Goal: Task Accomplishment & Management: Manage account settings

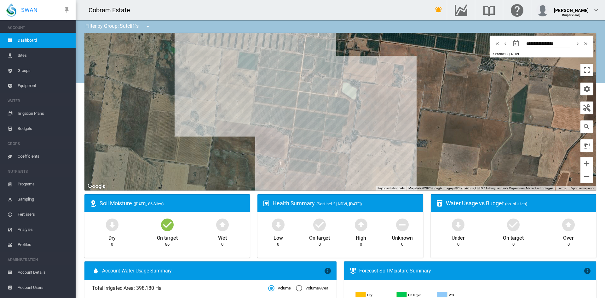
click at [28, 111] on span "Irrigation Plans" at bounding box center [44, 113] width 53 height 15
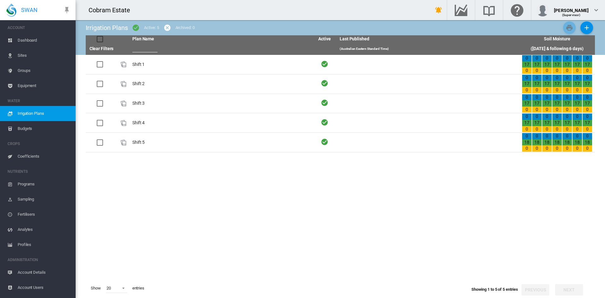
click at [23, 38] on span "Dashboard" at bounding box center [44, 40] width 53 height 15
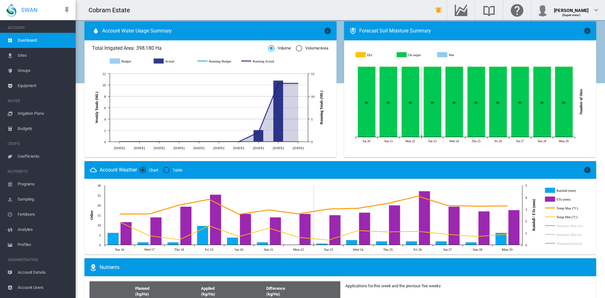
scroll to position [233, 0]
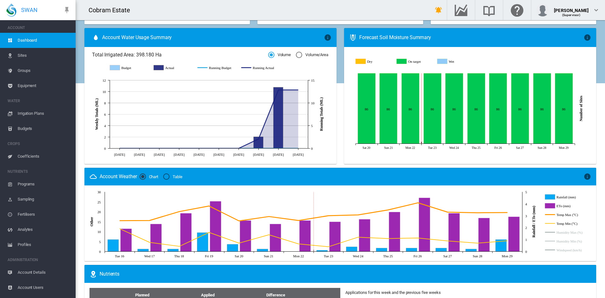
click at [168, 176] on div "Table" at bounding box center [166, 176] width 6 height 6
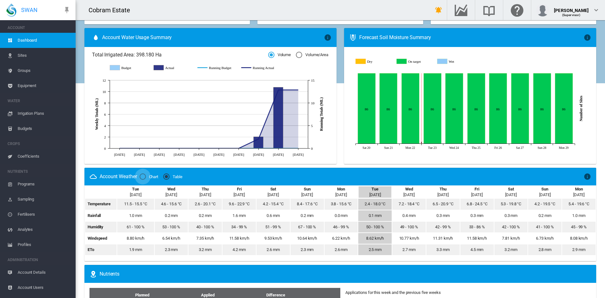
click at [143, 176] on div "Chart" at bounding box center [143, 176] width 6 height 6
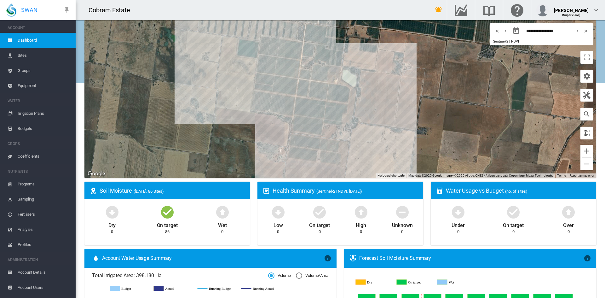
scroll to position [0, 0]
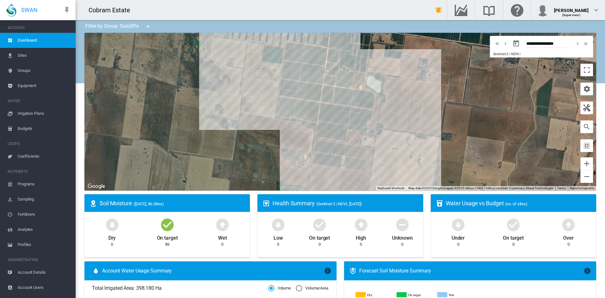
drag, startPoint x: 197, startPoint y: 143, endPoint x: 221, endPoint y: 138, distance: 24.8
click at [221, 138] on div at bounding box center [341, 112] width 512 height 158
click at [26, 53] on span "Sites" at bounding box center [44, 55] width 53 height 15
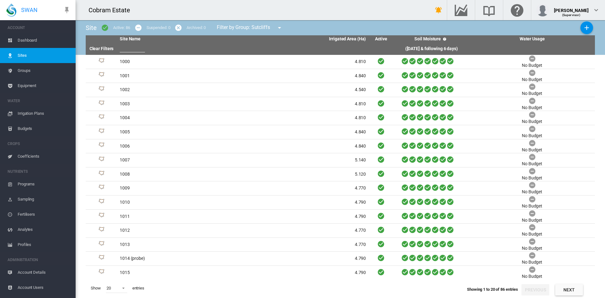
click at [26, 69] on span "Groups" at bounding box center [44, 70] width 53 height 15
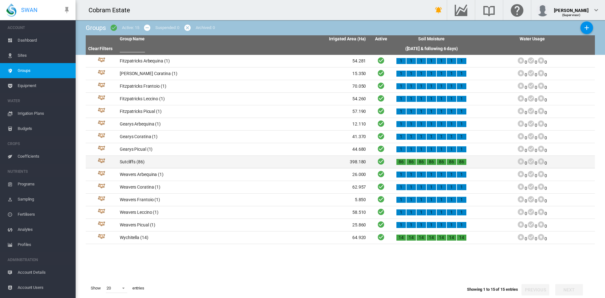
click at [125, 161] on td "Sutcliffs (86)" at bounding box center [180, 162] width 126 height 12
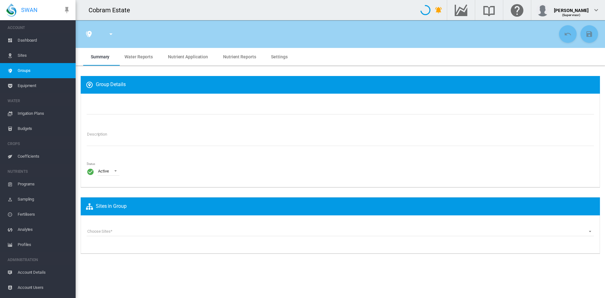
type input "*********"
type textarea "**********"
type input "*"
type input "**"
type input "*"
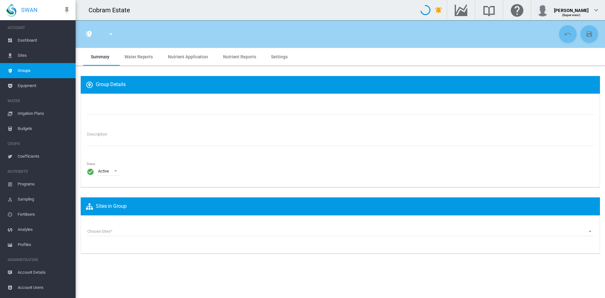
type input "***"
type input "****"
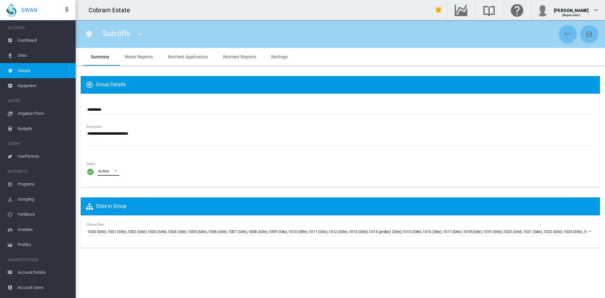
click at [116, 169] on span "\a Status\a : \a Active\a" at bounding box center [114, 170] width 8 height 6
click at [115, 170] on md-option "Active" at bounding box center [114, 171] width 43 height 15
click at [145, 54] on span "Water Reports" at bounding box center [139, 56] width 28 height 5
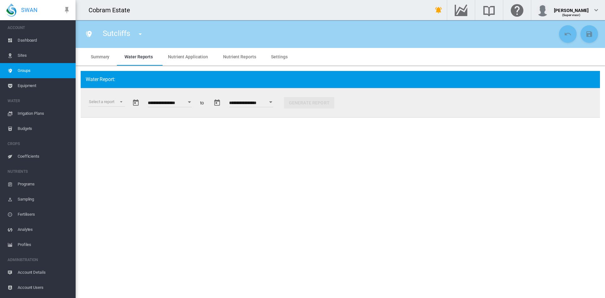
click at [273, 102] on div "Open calendar" at bounding box center [271, 102] width 3 height 2
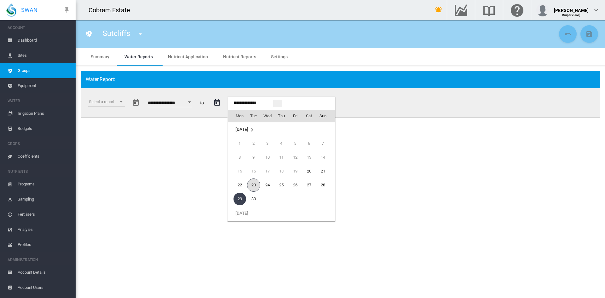
click at [252, 184] on span "23" at bounding box center [253, 184] width 13 height 13
type input "**********"
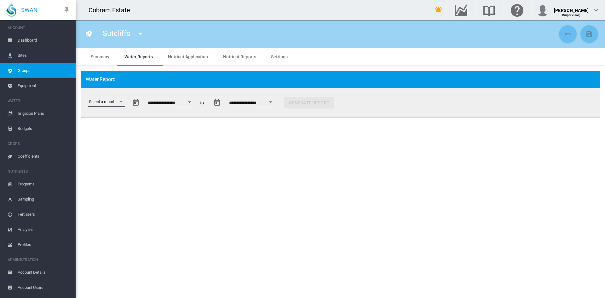
click at [122, 102] on md-select "Select a report Data Extract Irrigation Planned and Applied Soil Moisture Statu…" at bounding box center [106, 101] width 37 height 9
click at [103, 117] on div "Irrigation Planned and Applied" at bounding box center [115, 117] width 52 height 6
click at [218, 102] on div "Open calendar" at bounding box center [215, 102] width 3 height 2
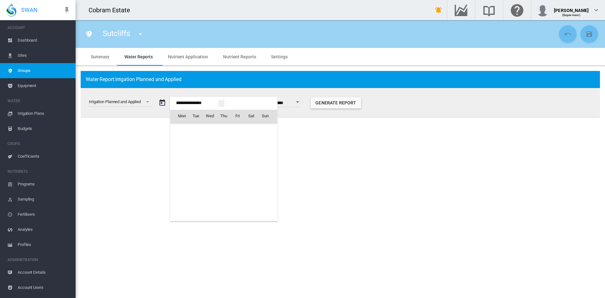
scroll to position [15709, 0]
click at [197, 183] on span "23" at bounding box center [196, 184] width 13 height 13
type input "**********"
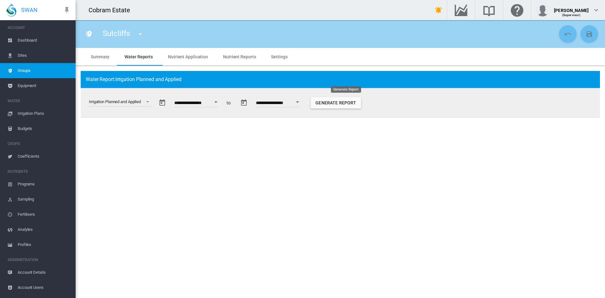
click at [341, 102] on button "Generate Report" at bounding box center [336, 102] width 50 height 11
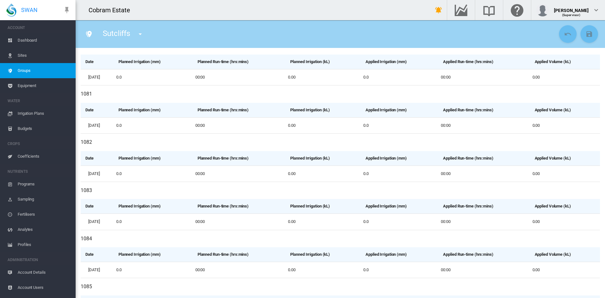
scroll to position [4006, 0]
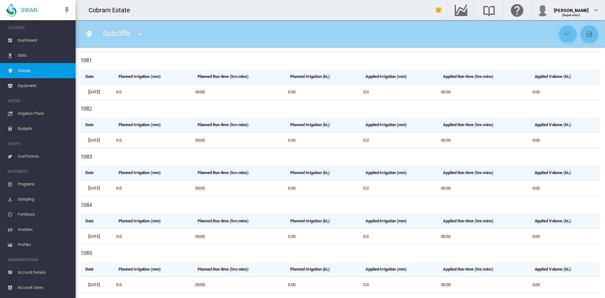
click at [28, 109] on span "Irrigation Plans" at bounding box center [44, 113] width 53 height 15
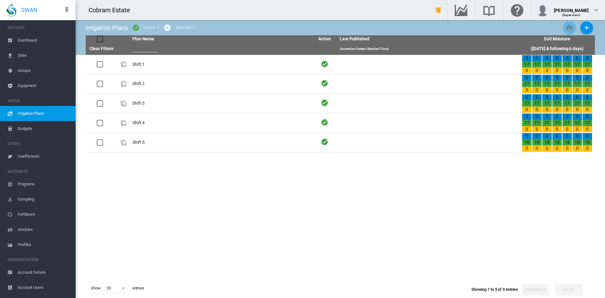
click at [21, 37] on span "Dashboard" at bounding box center [44, 40] width 53 height 15
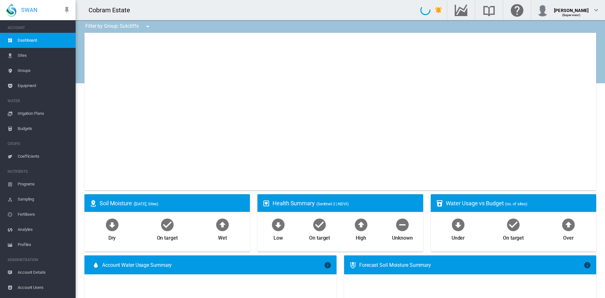
type input "**********"
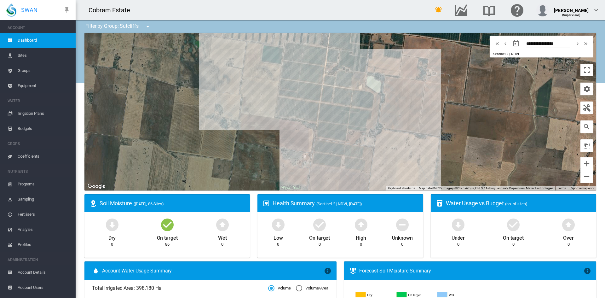
click at [22, 183] on span "Programs" at bounding box center [44, 184] width 53 height 15
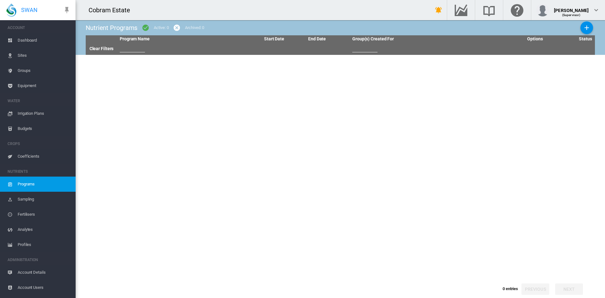
click at [28, 199] on span "Sampling" at bounding box center [44, 199] width 53 height 15
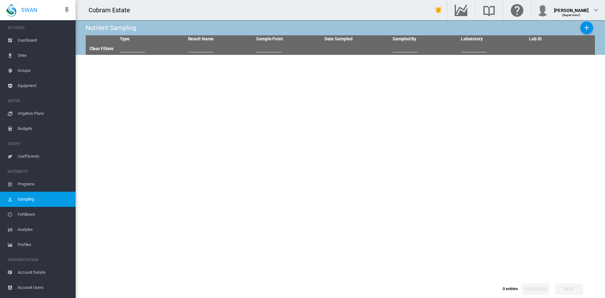
click at [30, 214] on span "Fertilisers" at bounding box center [44, 214] width 53 height 15
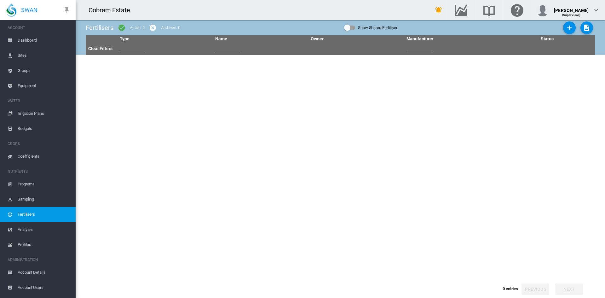
click at [25, 113] on span "Irrigation Plans" at bounding box center [44, 113] width 53 height 15
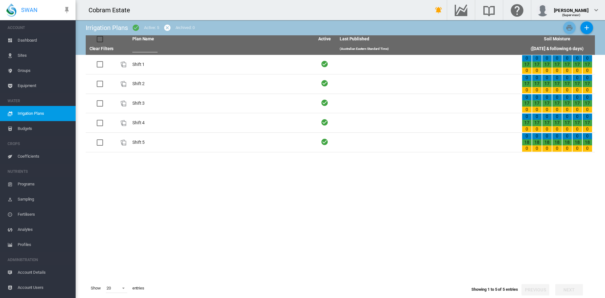
drag, startPoint x: 181, startPoint y: 67, endPoint x: 205, endPoint y: 46, distance: 31.7
click at [205, 46] on th at bounding box center [221, 49] width 182 height 12
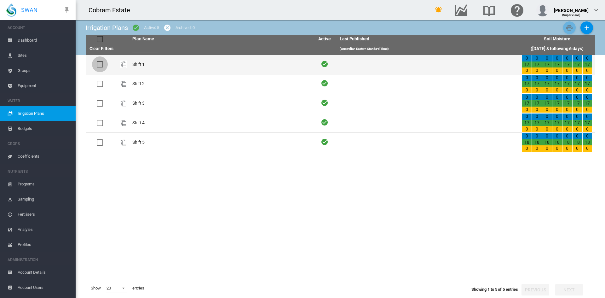
click at [99, 64] on div at bounding box center [100, 64] width 6 height 6
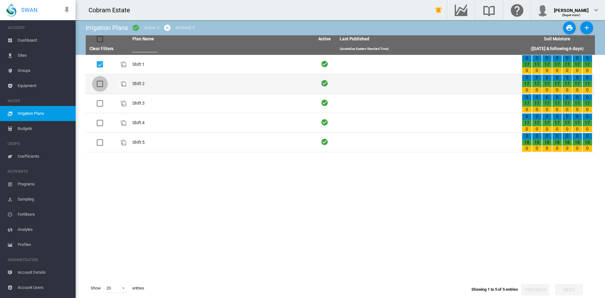
click at [99, 82] on div at bounding box center [100, 84] width 6 height 6
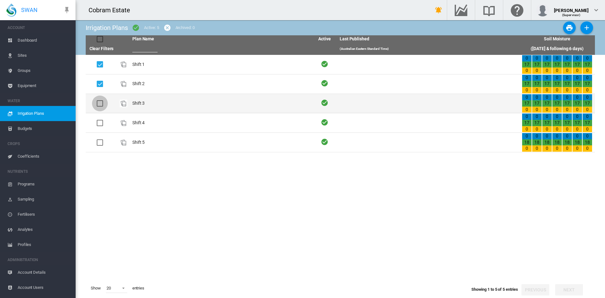
click at [99, 100] on div at bounding box center [100, 103] width 6 height 6
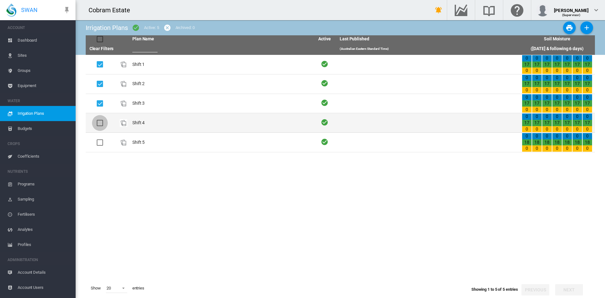
click at [97, 126] on div at bounding box center [100, 123] width 6 height 6
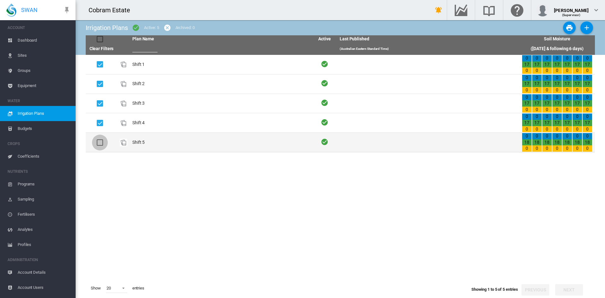
click at [100, 142] on div at bounding box center [100, 142] width 6 height 6
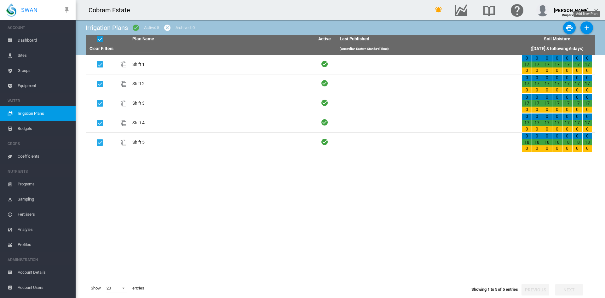
click at [588, 26] on md-icon "icon-plus" at bounding box center [587, 28] width 8 height 8
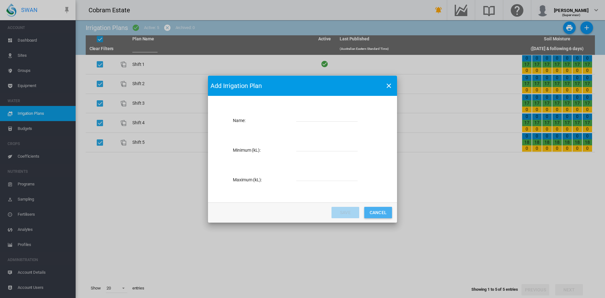
click at [389, 212] on button "Cancel" at bounding box center [379, 212] width 28 height 11
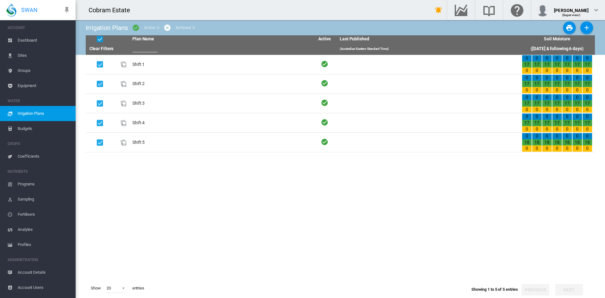
click at [139, 49] on input "text" at bounding box center [144, 47] width 25 height 9
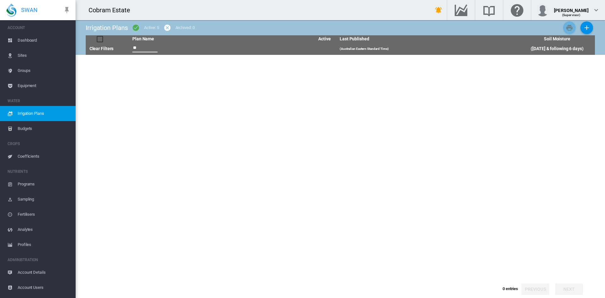
type input "*"
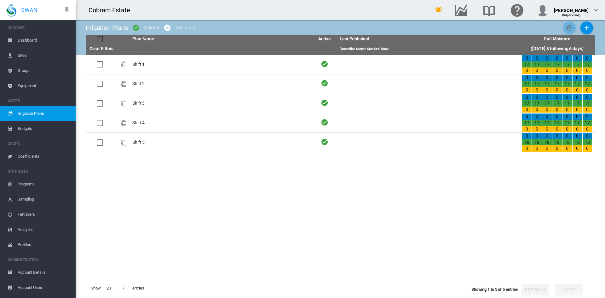
click at [16, 125] on link "Budgets" at bounding box center [38, 128] width 76 height 15
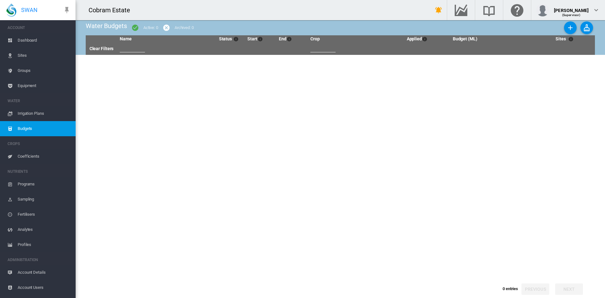
click at [29, 112] on span "Irrigation Plans" at bounding box center [44, 113] width 53 height 15
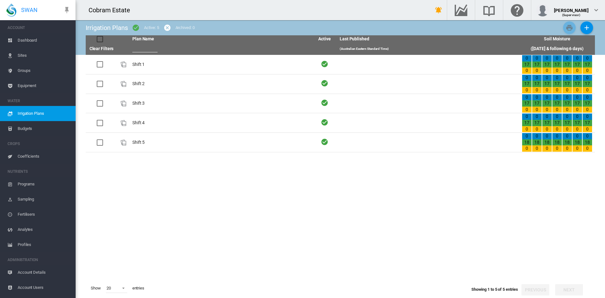
drag, startPoint x: 436, startPoint y: 44, endPoint x: 224, endPoint y: 23, distance: 213.6
drag, startPoint x: 224, startPoint y: 23, endPoint x: 168, endPoint y: 27, distance: 56.3
click at [168, 27] on md-icon "icon-cancel" at bounding box center [168, 28] width 8 height 8
click at [107, 49] on link "Clear Filters" at bounding box center [102, 48] width 24 height 5
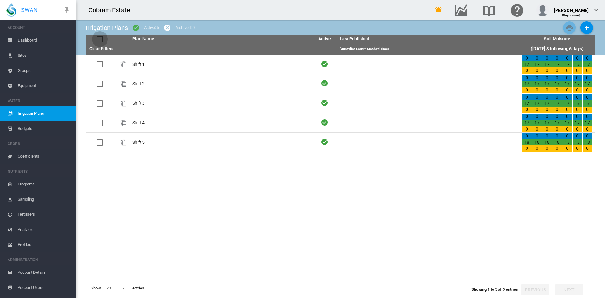
click at [100, 39] on div at bounding box center [100, 39] width 6 height 6
drag, startPoint x: 45, startPoint y: 114, endPoint x: 197, endPoint y: 194, distance: 171.6
click at [197, 194] on tbody "Shift 1 0 17 0 0 17 0 0 0 0 0 0 0 0 0 0 0 0 0 0 0 0 0" at bounding box center [341, 167] width 510 height 224
drag, startPoint x: 160, startPoint y: 62, endPoint x: 283, endPoint y: 45, distance: 124.5
click at [283, 45] on th at bounding box center [221, 49] width 182 height 12
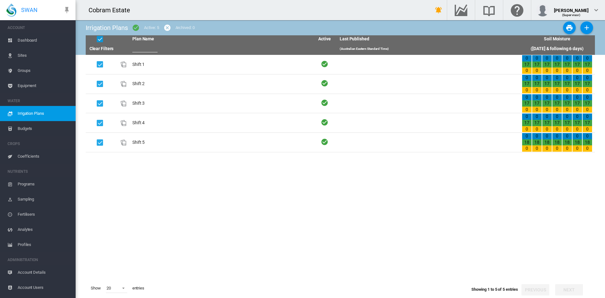
click at [100, 36] on div at bounding box center [100, 39] width 6 height 6
click at [123, 288] on span at bounding box center [122, 288] width 8 height 6
click at [215, 231] on md-backdrop at bounding box center [302, 149] width 605 height 298
click at [525, 9] on md-icon "Click here for help" at bounding box center [517, 10] width 15 height 8
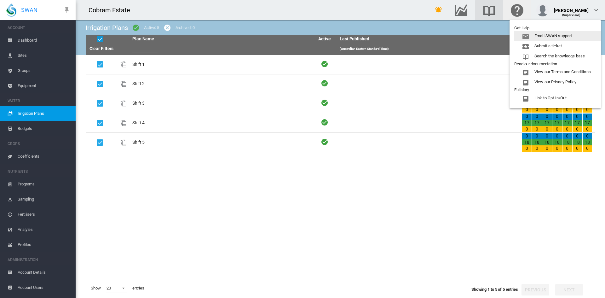
click at [503, 11] on md-backdrop at bounding box center [302, 149] width 605 height 298
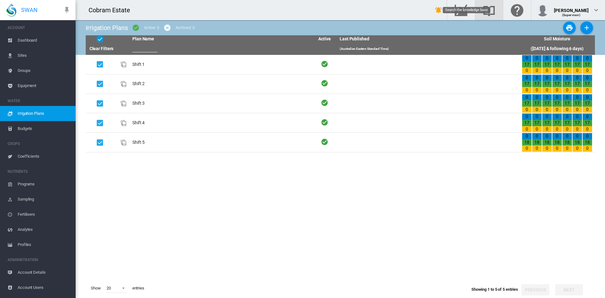
click at [497, 11] on md-icon "Search the knowledge base" at bounding box center [489, 10] width 15 height 8
drag, startPoint x: 159, startPoint y: 68, endPoint x: 131, endPoint y: 183, distance: 118.2
click at [130, 182] on tbody "Shift 1 0 17 0 0 17 0 0 0 0 0 0 0 0 0 0 0 0 0 0 0 0 0" at bounding box center [341, 167] width 510 height 224
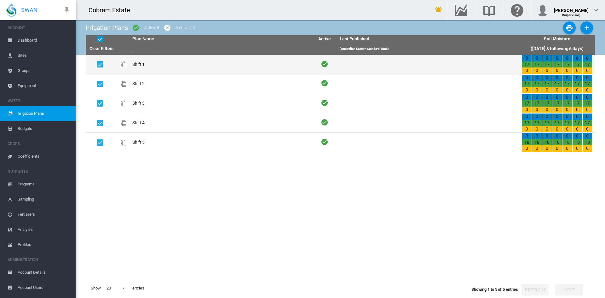
click at [254, 68] on td "Shift 1" at bounding box center [221, 64] width 182 height 19
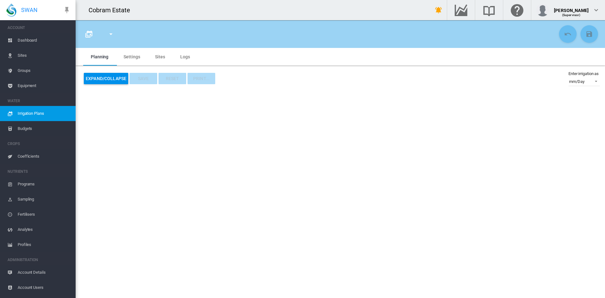
click at [103, 76] on button "Expand/Collapse" at bounding box center [106, 78] width 44 height 11
click at [132, 56] on md-tab-item "Settings" at bounding box center [132, 57] width 32 height 18
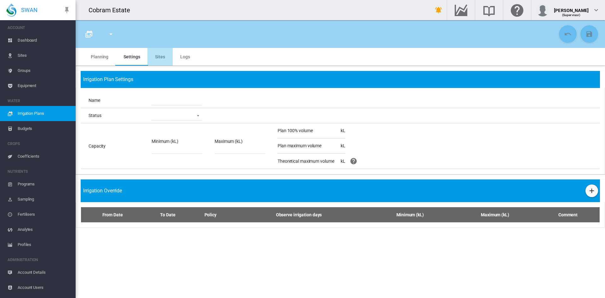
click at [157, 56] on md-tab-item "Sites" at bounding box center [160, 57] width 25 height 18
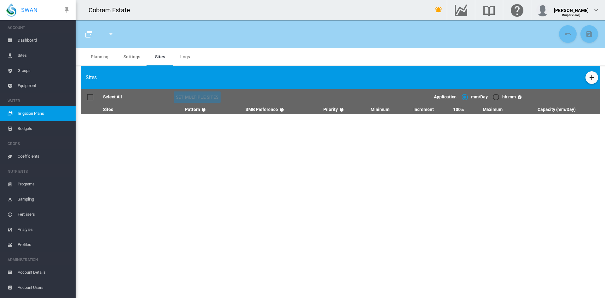
click at [91, 96] on div at bounding box center [90, 97] width 6 height 6
click at [180, 55] on span "Logs" at bounding box center [185, 56] width 10 height 5
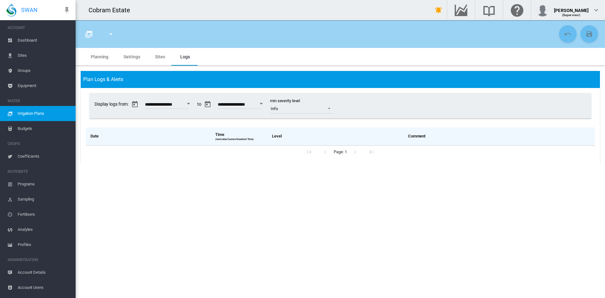
click at [108, 34] on md-icon "icon-menu-down" at bounding box center [111, 34] width 8 height 8
click at [95, 57] on md-backdrop at bounding box center [302, 149] width 605 height 298
click at [26, 112] on span "Irrigation Plans" at bounding box center [44, 113] width 53 height 15
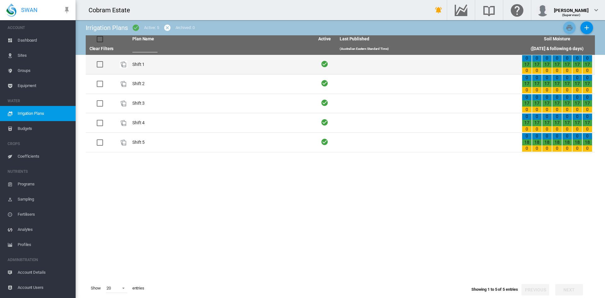
click at [102, 63] on div at bounding box center [100, 64] width 6 height 6
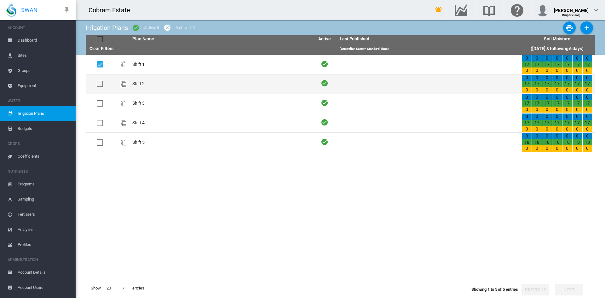
click at [99, 84] on div at bounding box center [100, 84] width 6 height 6
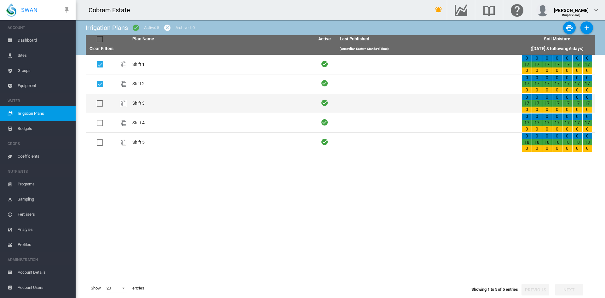
click at [101, 104] on div at bounding box center [100, 103] width 6 height 6
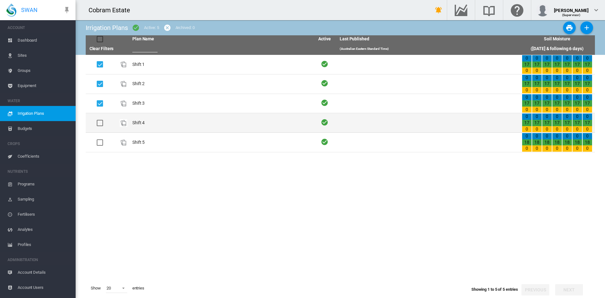
click at [100, 125] on div at bounding box center [100, 123] width 6 height 6
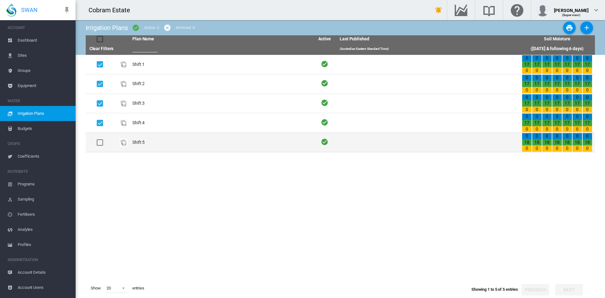
drag, startPoint x: 100, startPoint y: 141, endPoint x: 100, endPoint y: 133, distance: 7.6
click at [100, 139] on div at bounding box center [100, 142] width 6 height 6
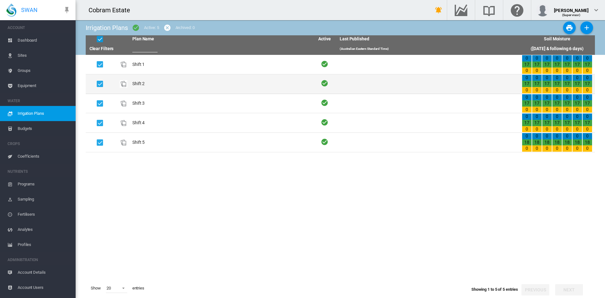
click at [98, 84] on div at bounding box center [100, 84] width 6 height 6
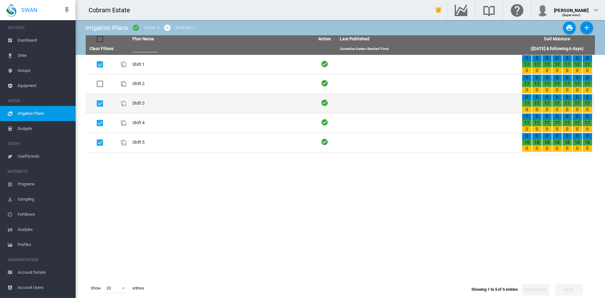
click at [101, 102] on div at bounding box center [100, 103] width 6 height 6
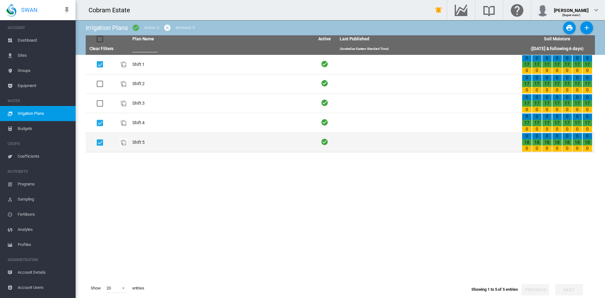
drag, startPoint x: 103, startPoint y: 121, endPoint x: 98, endPoint y: 135, distance: 14.8
click at [101, 123] on div at bounding box center [100, 123] width 6 height 6
click at [100, 141] on div at bounding box center [100, 142] width 6 height 6
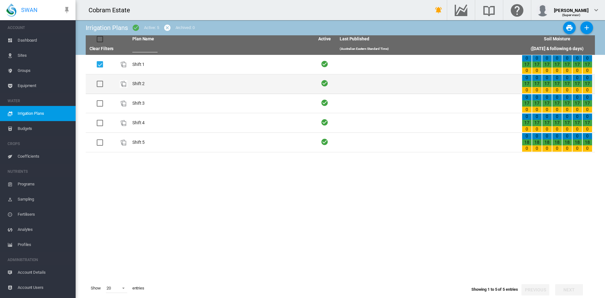
click at [99, 83] on div at bounding box center [100, 84] width 6 height 6
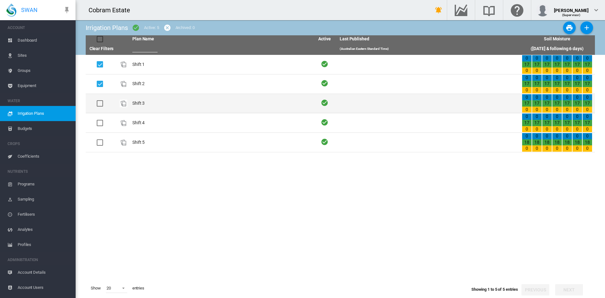
click at [98, 103] on div at bounding box center [100, 103] width 6 height 6
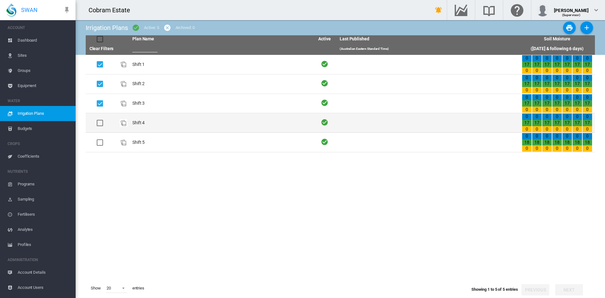
drag, startPoint x: 100, startPoint y: 121, endPoint x: 97, endPoint y: 126, distance: 5.9
click at [99, 124] on div at bounding box center [100, 123] width 6 height 6
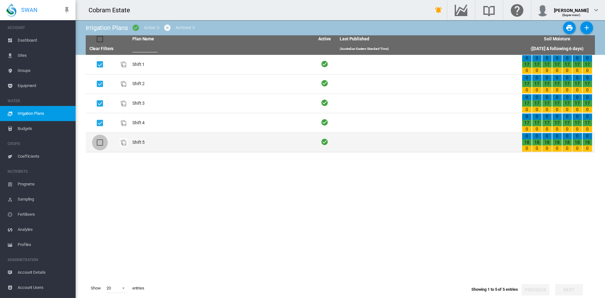
click at [100, 142] on div at bounding box center [100, 142] width 6 height 6
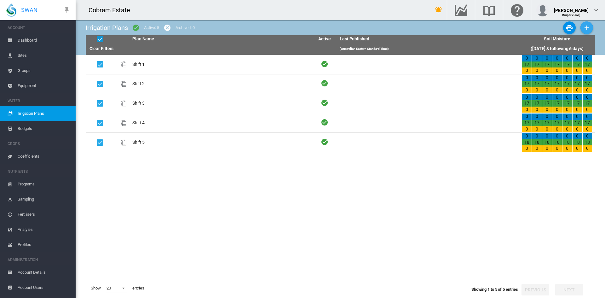
click at [586, 26] on md-icon "icon-plus" at bounding box center [587, 28] width 8 height 8
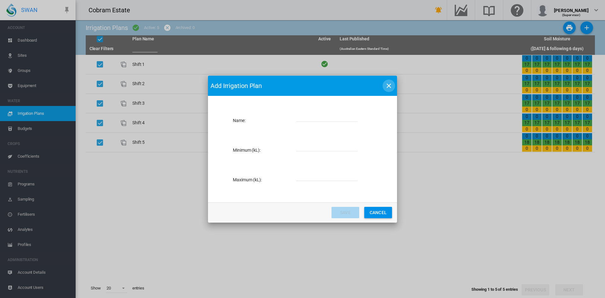
click at [388, 85] on md-icon "icon-close" at bounding box center [389, 86] width 8 height 8
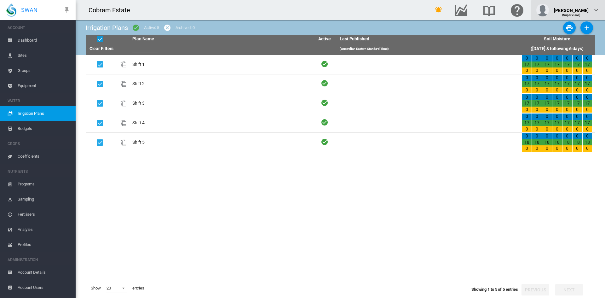
click at [596, 9] on md-icon "icon-chevron-down" at bounding box center [597, 10] width 8 height 8
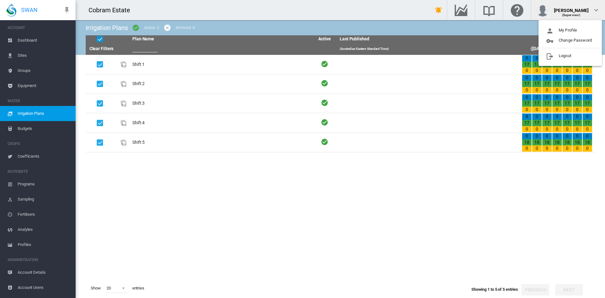
click at [182, 8] on md-backdrop at bounding box center [302, 149] width 605 height 298
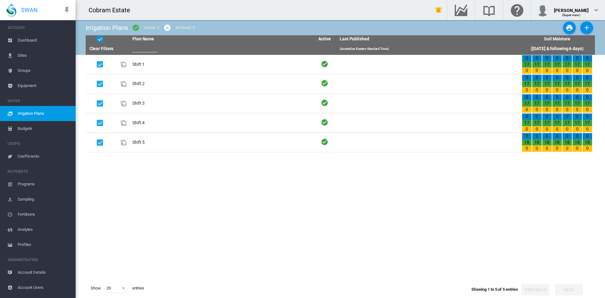
click at [29, 114] on span "Irrigation Plans" at bounding box center [44, 113] width 53 height 15
click at [28, 87] on span "Equipment" at bounding box center [44, 85] width 53 height 15
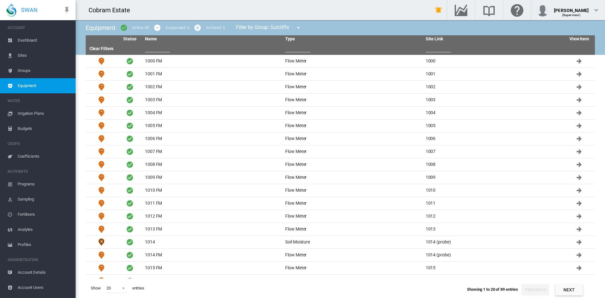
click at [27, 40] on span "Dashboard" at bounding box center [44, 40] width 53 height 15
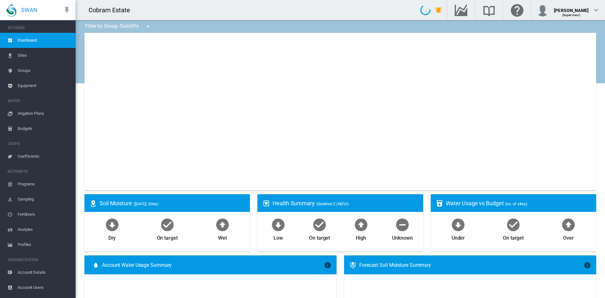
type input "**********"
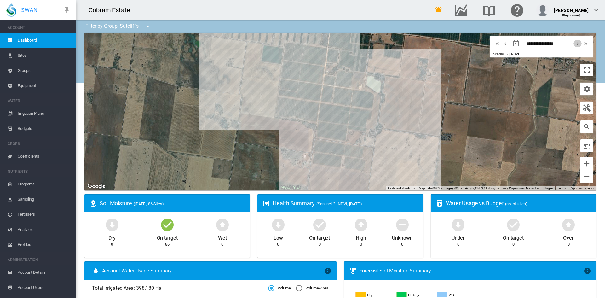
click at [575, 44] on md-icon "icon-chevron-right" at bounding box center [578, 44] width 7 height 8
click at [537, 42] on input "**********" at bounding box center [549, 44] width 44 height 6
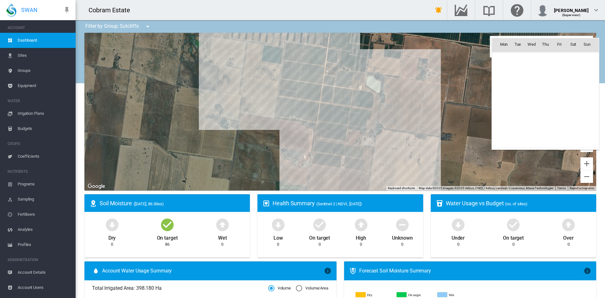
scroll to position [146064, 0]
click at [518, 114] on span "23" at bounding box center [517, 113] width 13 height 13
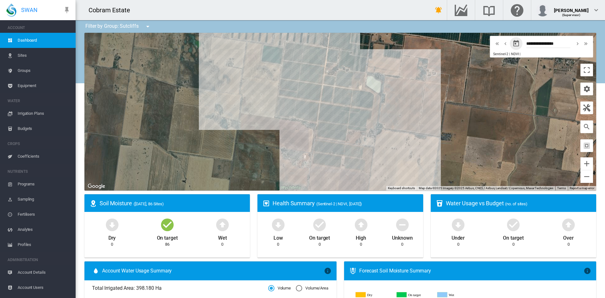
click at [575, 43] on md-icon "icon-chevron-right" at bounding box center [578, 44] width 7 height 8
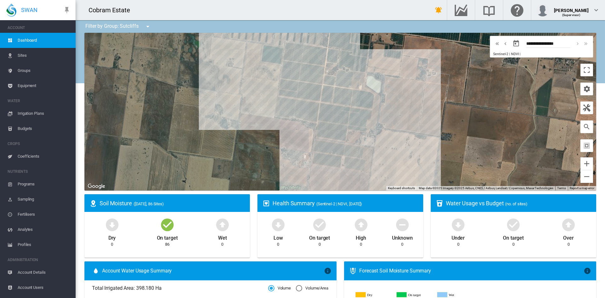
click at [526, 53] on div "Sentinel-2 | NDVI | × Overlay is clipped to site outline" at bounding box center [541, 53] width 97 height 5
click at [510, 43] on button "button" at bounding box center [516, 43] width 13 height 13
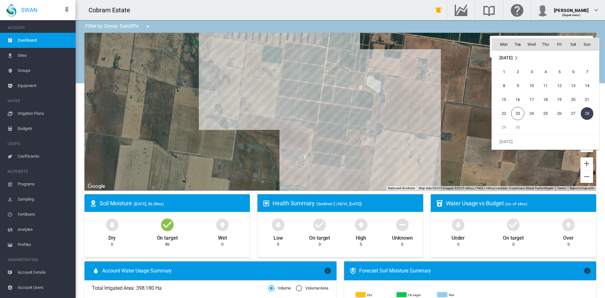
click at [570, 113] on span "27" at bounding box center [573, 113] width 13 height 13
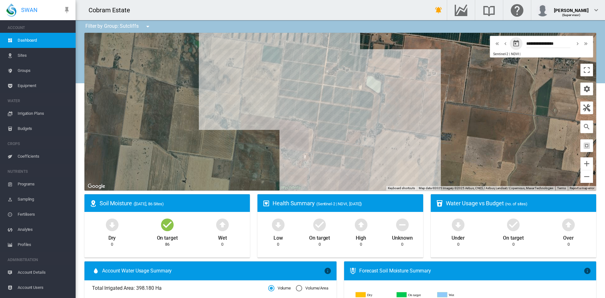
click at [502, 44] on md-icon "icon-chevron-left" at bounding box center [505, 44] width 7 height 8
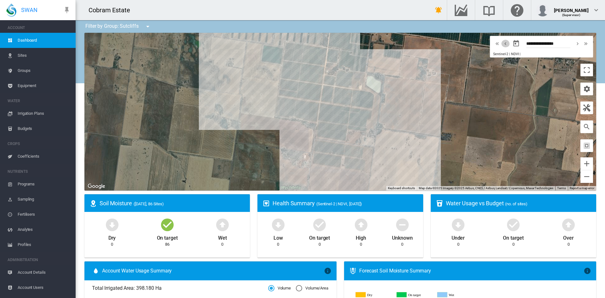
click at [502, 44] on md-icon "icon-chevron-left" at bounding box center [505, 44] width 7 height 8
type input "**********"
click at [505, 99] on div at bounding box center [341, 112] width 512 height 158
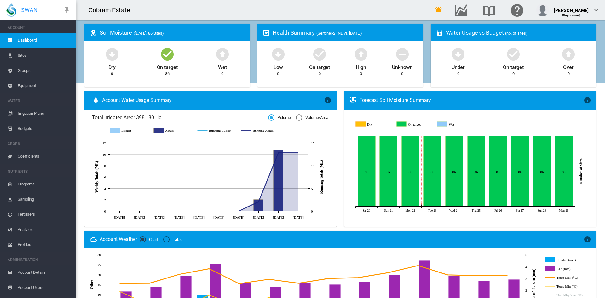
scroll to position [158, 0]
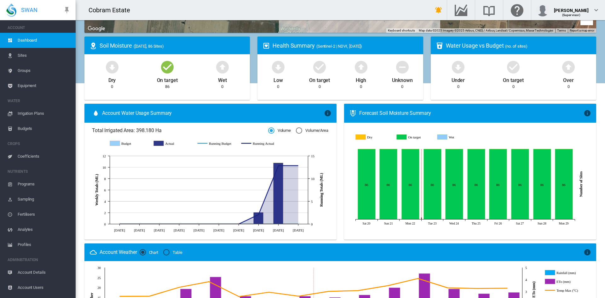
click at [513, 134] on icon at bounding box center [465, 137] width 219 height 12
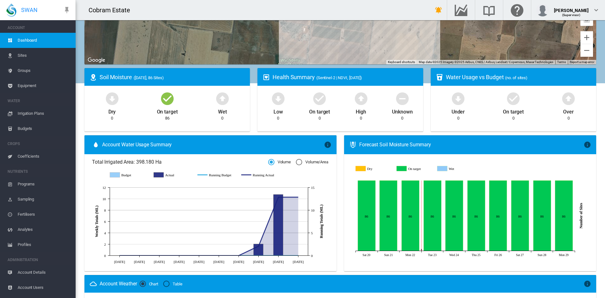
scroll to position [0, 0]
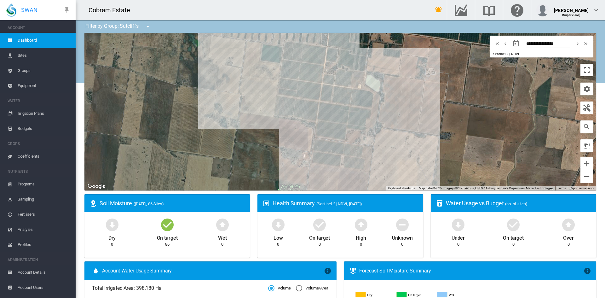
click at [36, 112] on span "Irrigation Plans" at bounding box center [44, 113] width 53 height 15
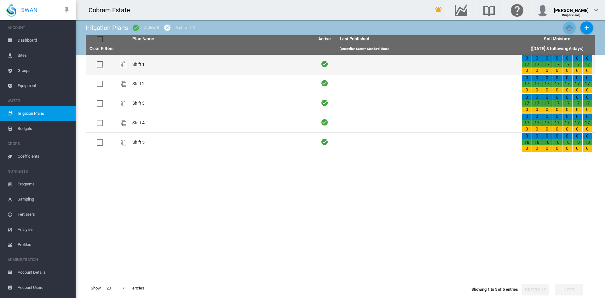
click at [102, 64] on div at bounding box center [100, 64] width 6 height 6
click at [172, 66] on td "Shift 1" at bounding box center [221, 64] width 182 height 19
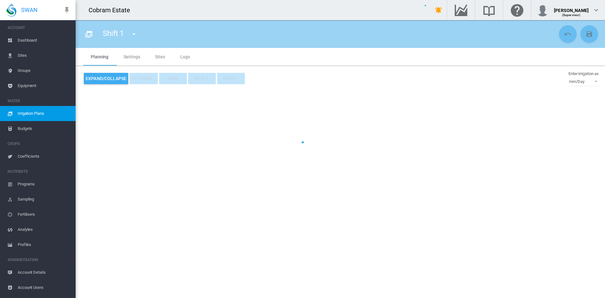
type input "*******"
type input "*"
type input "*****"
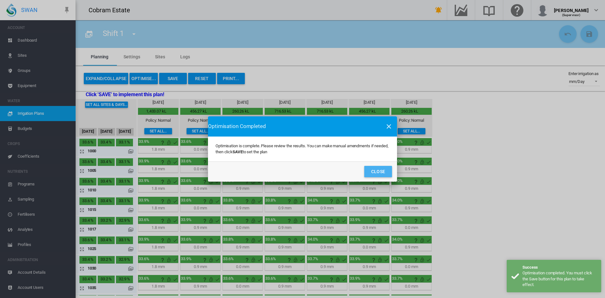
click at [370, 172] on button "Close" at bounding box center [379, 171] width 28 height 11
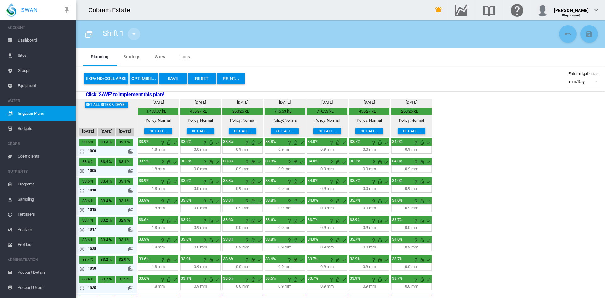
click at [135, 35] on md-icon "icon-menu-down" at bounding box center [134, 34] width 8 height 8
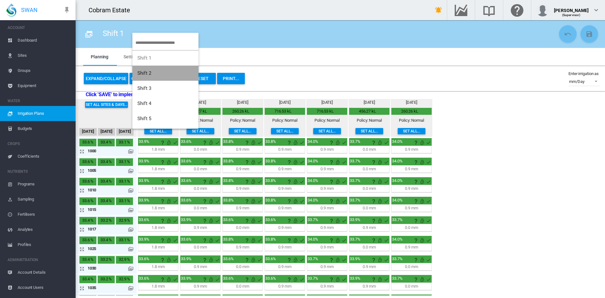
click at [146, 73] on span "Shift 2" at bounding box center [144, 73] width 14 height 6
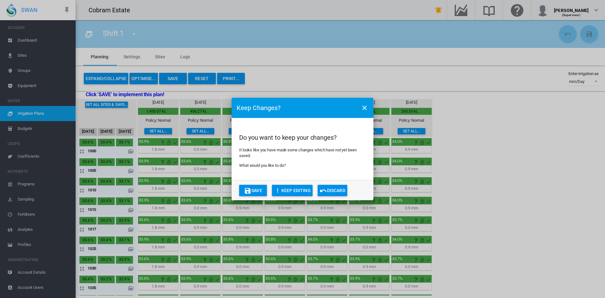
click at [250, 192] on md-icon "icon-content-save" at bounding box center [248, 191] width 8 height 8
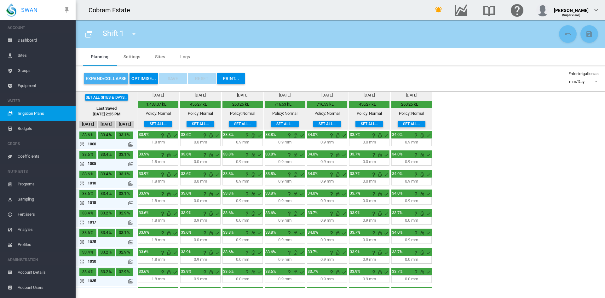
click at [104, 78] on button "Expand/Collapse" at bounding box center [106, 78] width 44 height 11
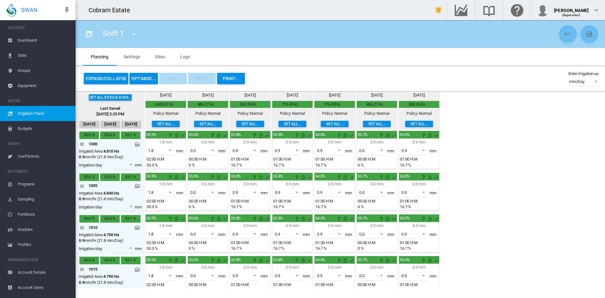
click at [104, 78] on button "Expand/Collapse" at bounding box center [106, 78] width 44 height 11
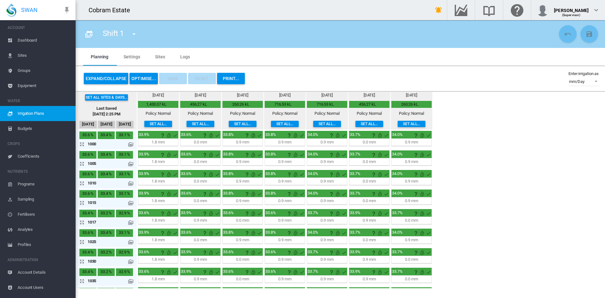
click at [105, 98] on button "Set all sites & days..." at bounding box center [106, 97] width 43 height 6
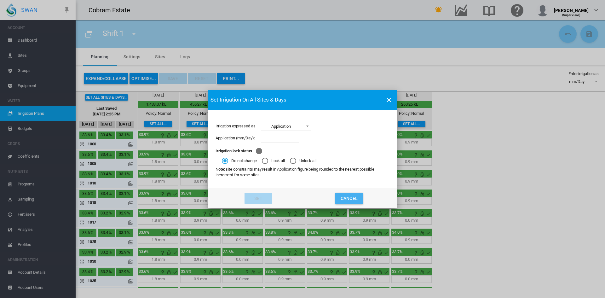
click at [354, 201] on button "Cancel" at bounding box center [350, 198] width 28 height 11
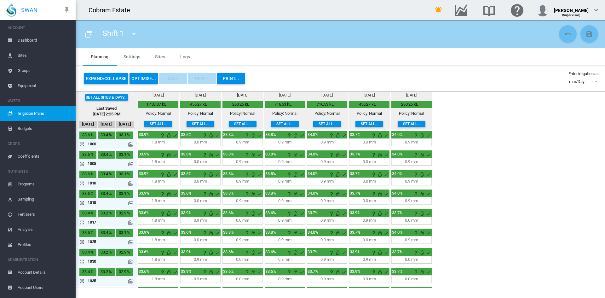
click at [22, 113] on span "Irrigation Plans" at bounding box center [44, 113] width 53 height 15
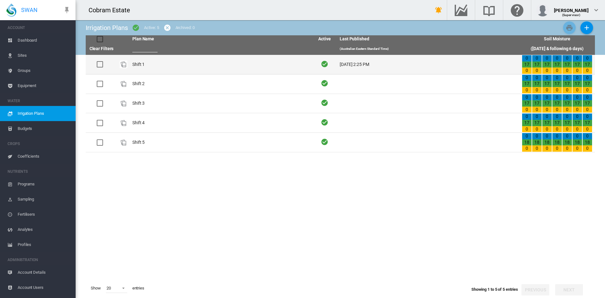
click at [155, 65] on td "Shift 1" at bounding box center [221, 64] width 182 height 19
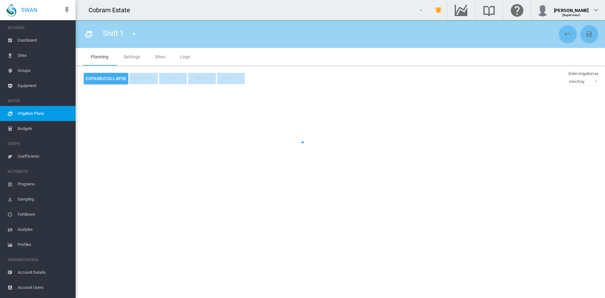
type input "*******"
type input "*"
type input "*****"
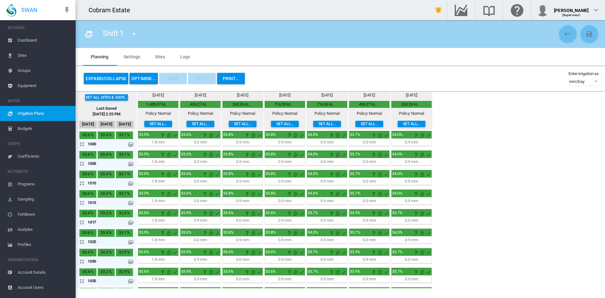
click at [139, 79] on button "OPTIMISE..." at bounding box center [144, 78] width 28 height 11
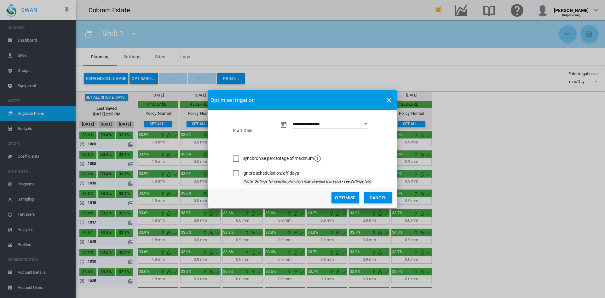
click at [382, 199] on button "Cancel" at bounding box center [379, 197] width 28 height 11
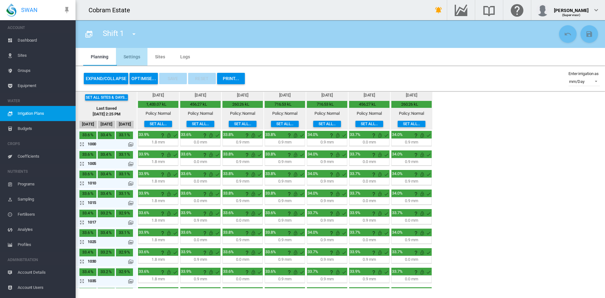
click at [127, 57] on md-tab-item "Settings" at bounding box center [132, 57] width 32 height 18
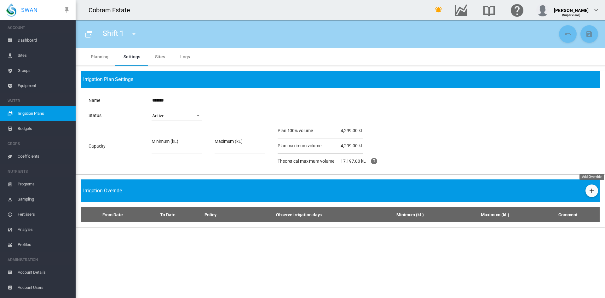
click at [592, 188] on md-icon "icon-plus" at bounding box center [592, 191] width 8 height 8
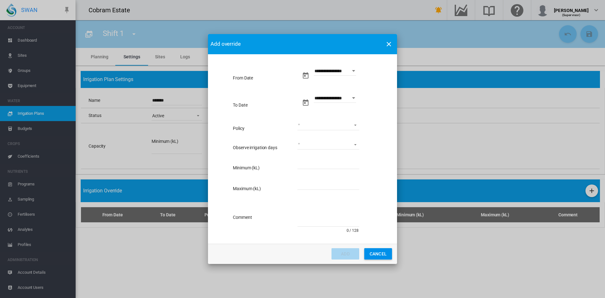
click at [384, 255] on button "Cancel" at bounding box center [379, 253] width 28 height 11
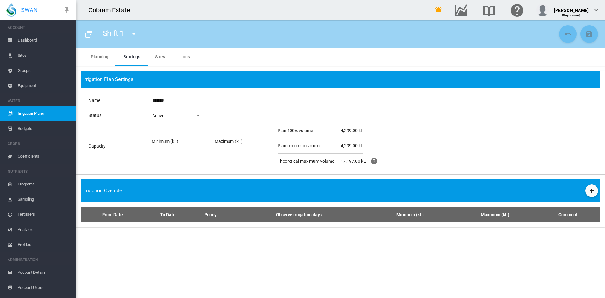
click at [157, 55] on md-tab-item "Sites" at bounding box center [160, 57] width 25 height 18
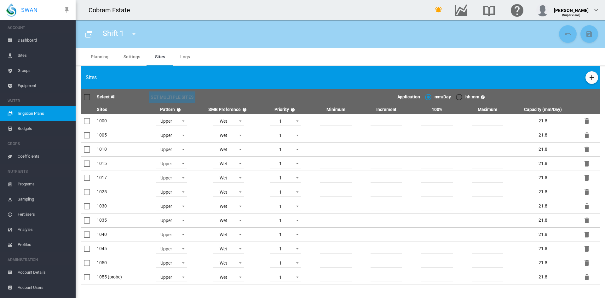
click at [185, 56] on span "Logs" at bounding box center [185, 56] width 10 height 5
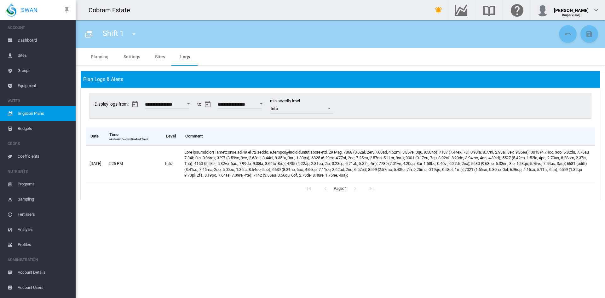
drag, startPoint x: 398, startPoint y: 168, endPoint x: 370, endPoint y: 101, distance: 72.8
click at [370, 101] on div "**********" at bounding box center [340, 106] width 497 height 20
click at [36, 112] on span "Irrigation Plans" at bounding box center [44, 113] width 53 height 15
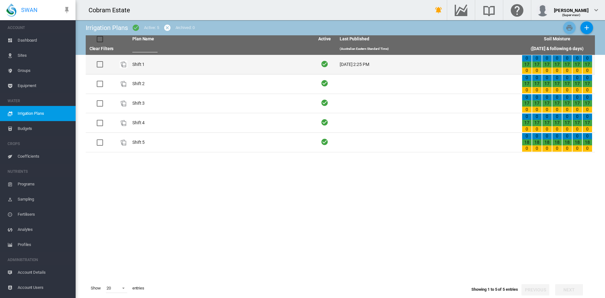
click at [98, 64] on div at bounding box center [100, 64] width 6 height 6
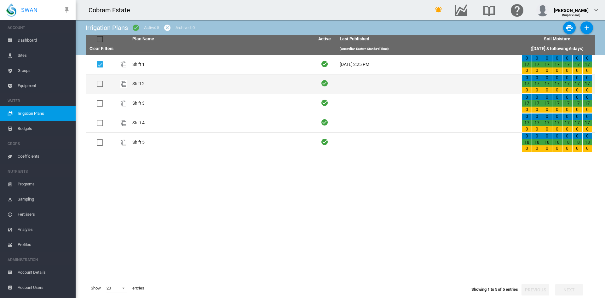
click at [100, 85] on div at bounding box center [100, 84] width 6 height 6
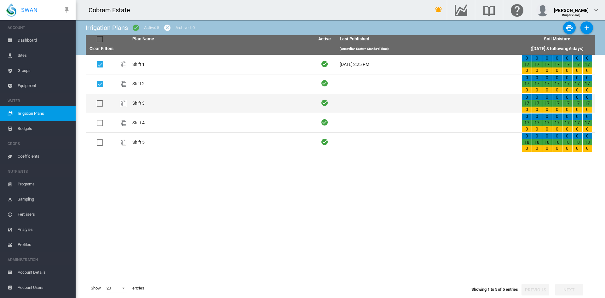
click at [101, 104] on div at bounding box center [100, 103] width 6 height 6
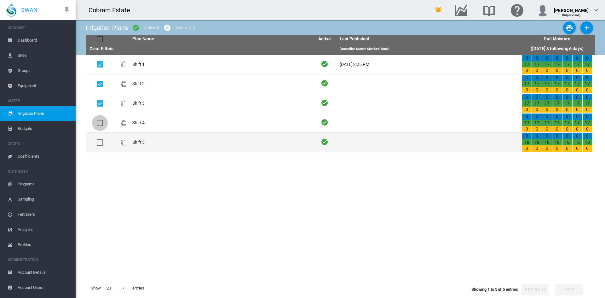
drag, startPoint x: 101, startPoint y: 123, endPoint x: 100, endPoint y: 144, distance: 21.5
click at [101, 124] on div at bounding box center [100, 123] width 6 height 6
click at [99, 143] on div at bounding box center [100, 142] width 6 height 6
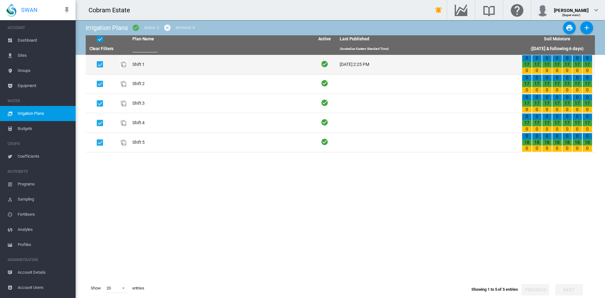
click at [191, 66] on td "Shift 1" at bounding box center [221, 64] width 182 height 19
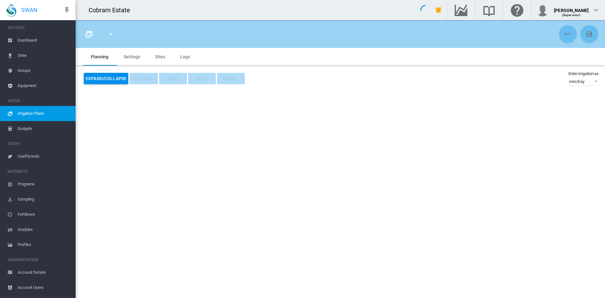
type input "*******"
type input "*"
type input "*****"
click at [597, 79] on div at bounding box center [302, 149] width 605 height 298
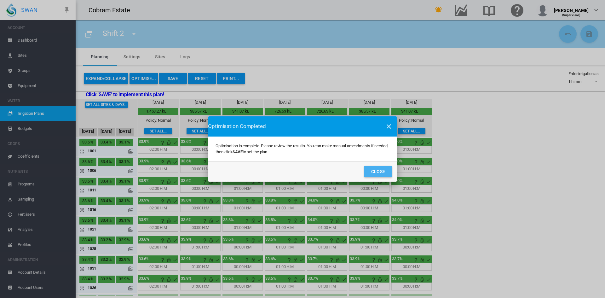
click at [377, 168] on button "Close" at bounding box center [379, 171] width 28 height 11
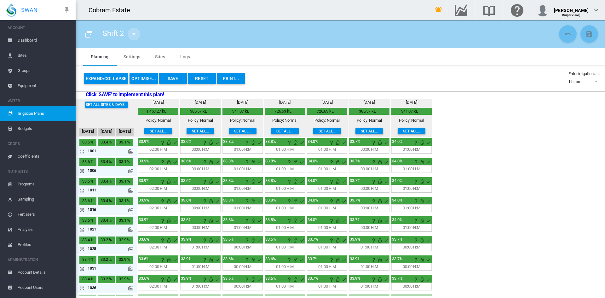
click at [136, 33] on md-icon "icon-menu-down" at bounding box center [134, 34] width 8 height 8
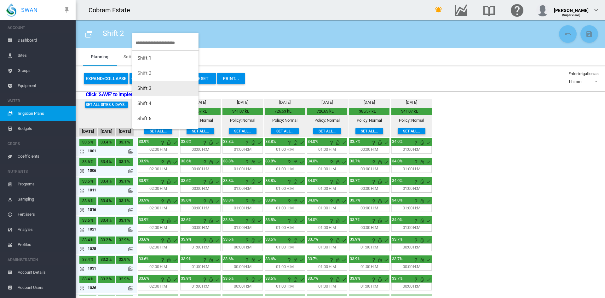
click at [150, 88] on span "Shift 3" at bounding box center [144, 88] width 14 height 6
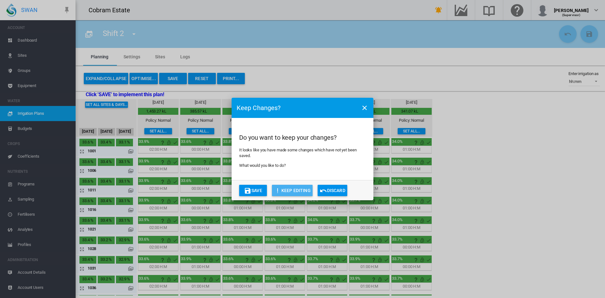
click at [295, 190] on button "KEEP EDITING" at bounding box center [292, 190] width 41 height 11
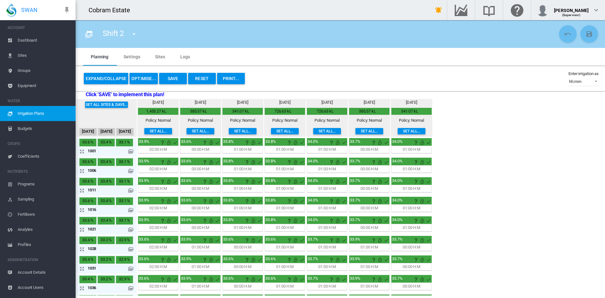
click at [144, 79] on button "OPTIMISE..." at bounding box center [144, 78] width 28 height 11
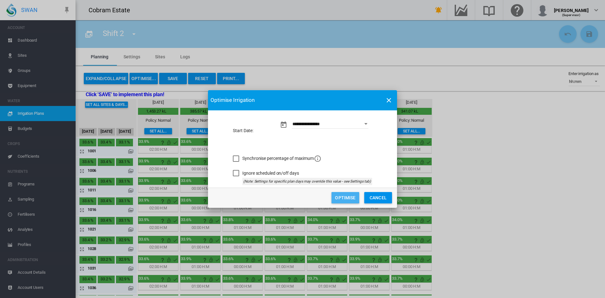
click at [337, 195] on button "Optimise" at bounding box center [346, 197] width 28 height 11
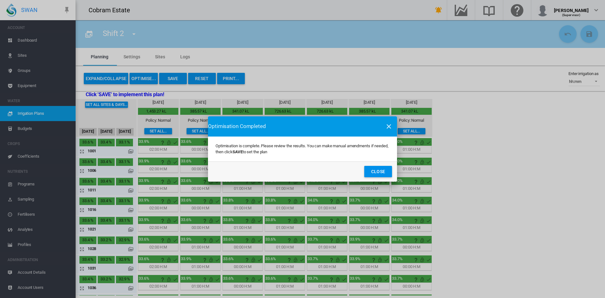
click at [377, 170] on button "Close" at bounding box center [379, 171] width 28 height 11
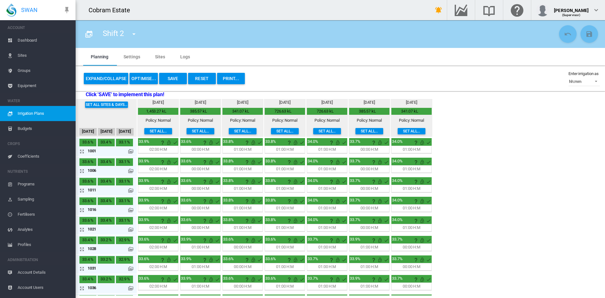
click at [132, 36] on md-icon "icon-menu-down" at bounding box center [134, 34] width 8 height 8
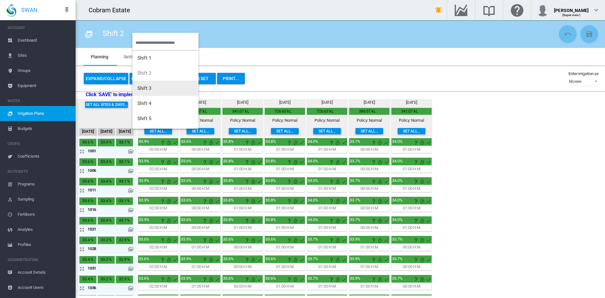
click at [145, 88] on span "Shift 3" at bounding box center [144, 88] width 14 height 6
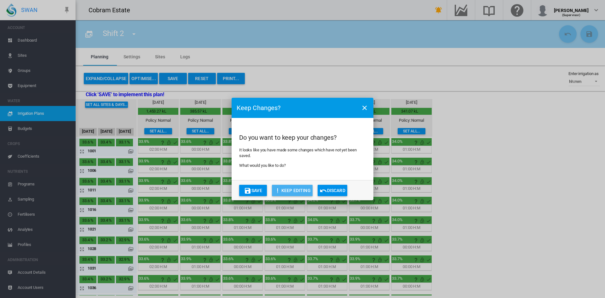
click at [295, 190] on button "KEEP EDITING" at bounding box center [292, 190] width 41 height 11
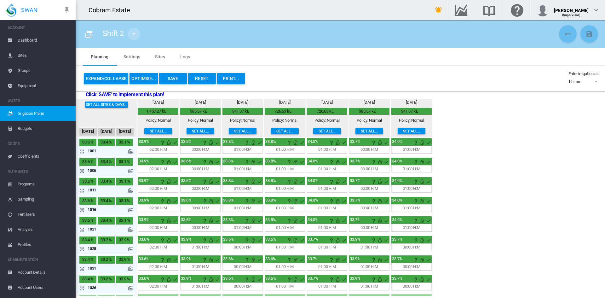
click at [131, 33] on md-icon "icon-menu-down" at bounding box center [134, 34] width 8 height 8
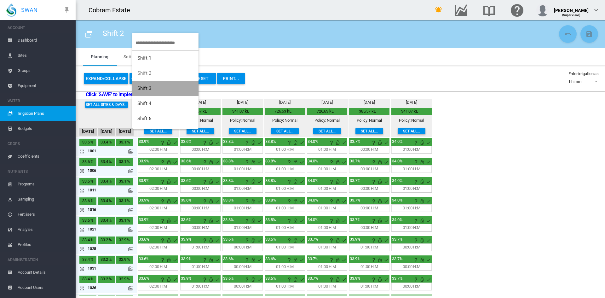
click at [149, 86] on span "Shift 3" at bounding box center [144, 88] width 14 height 6
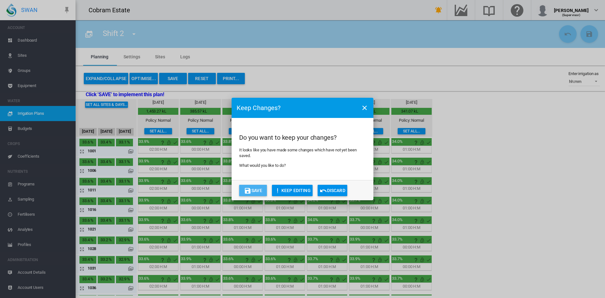
click at [251, 190] on button "Save" at bounding box center [253, 190] width 28 height 11
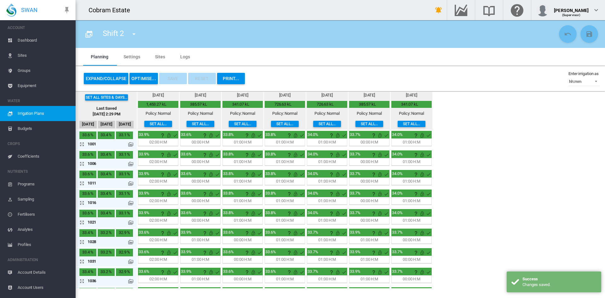
click at [135, 34] on md-icon "icon-menu-down" at bounding box center [134, 34] width 8 height 8
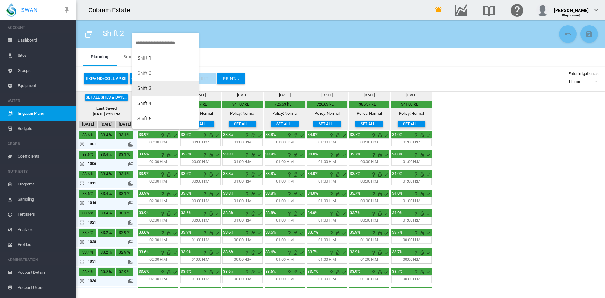
click at [144, 87] on span "Shift 3" at bounding box center [144, 88] width 14 height 6
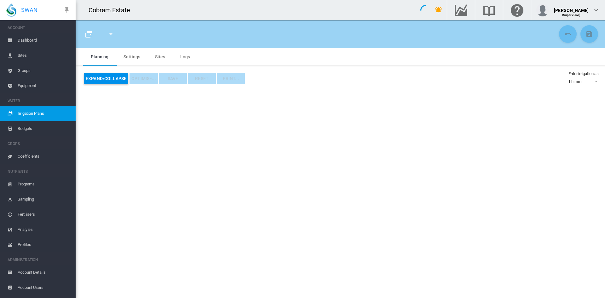
type input "*******"
type input "*"
type input "*****"
